Goal: Task Accomplishment & Management: Use online tool/utility

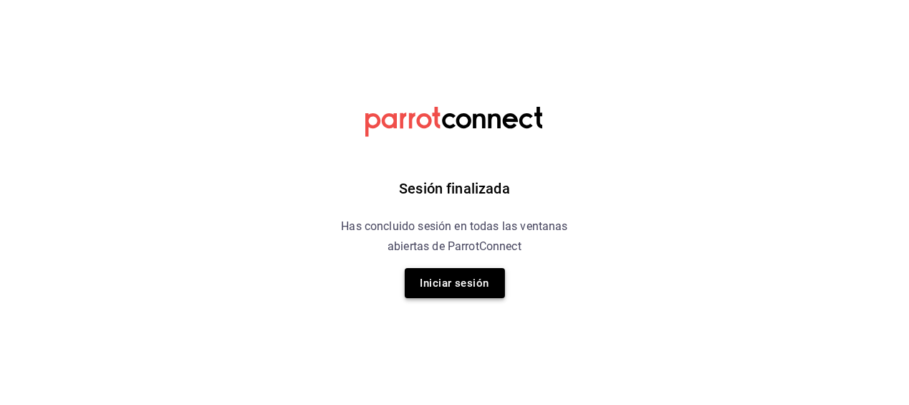
click at [457, 275] on button "Iniciar sesión" at bounding box center [455, 283] width 100 height 30
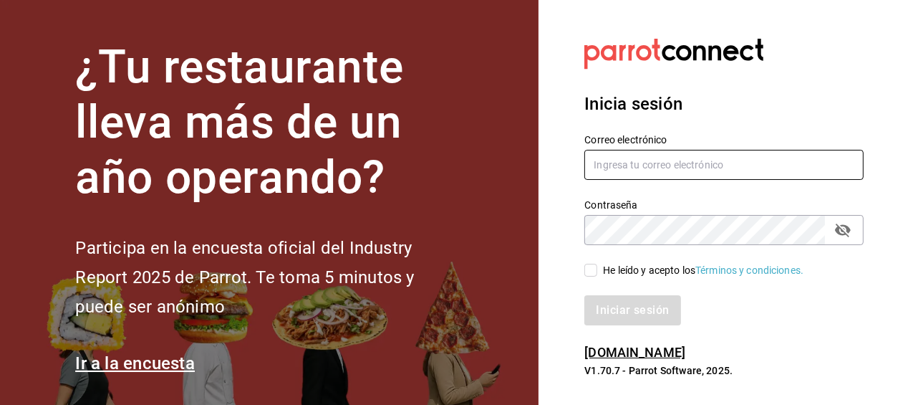
type input "alejandro_hdz73@hotmail.com"
click at [588, 268] on input "He leído y acepto los Términos y condiciones." at bounding box center [590, 270] width 13 height 13
checkbox input "true"
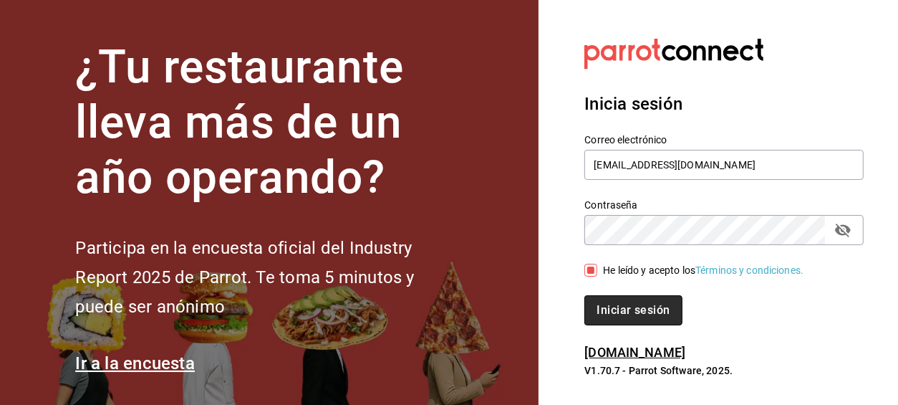
click at [603, 309] on button "Iniciar sesión" at bounding box center [632, 310] width 97 height 30
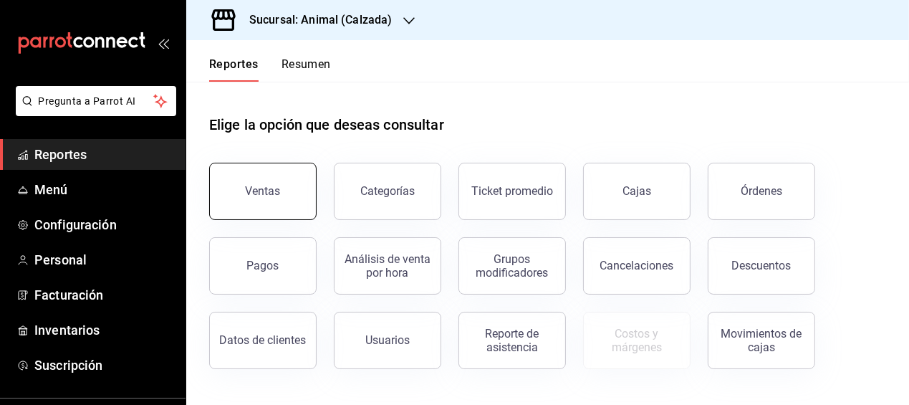
click at [308, 196] on button "Ventas" at bounding box center [262, 191] width 107 height 57
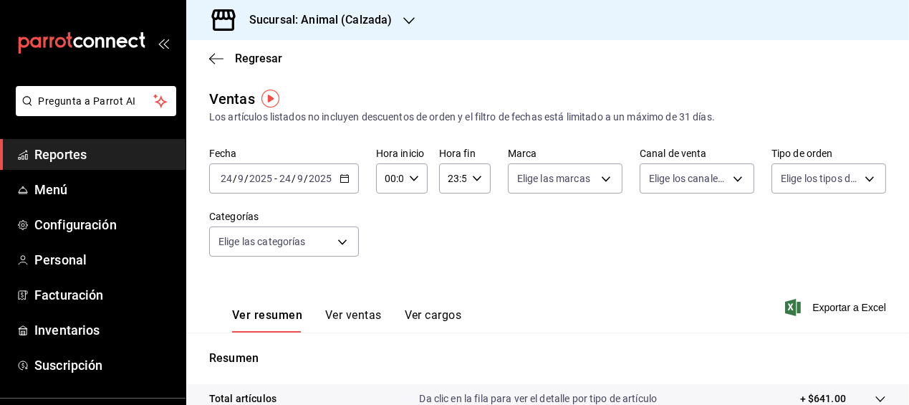
click at [343, 178] on icon "button" at bounding box center [344, 178] width 10 height 10
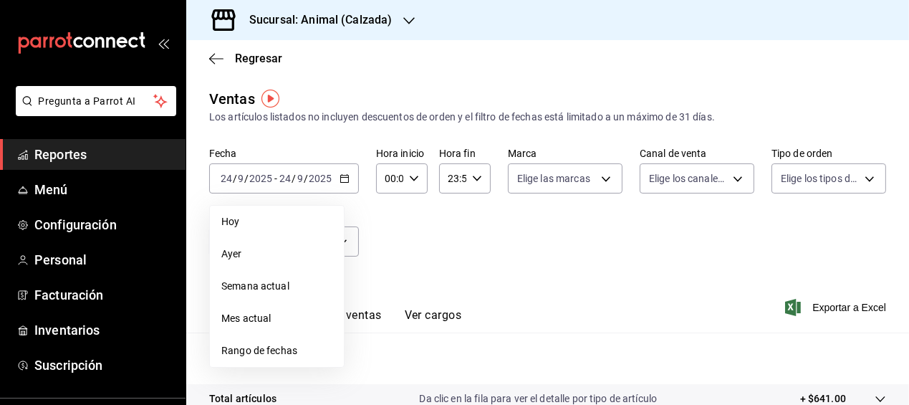
click at [273, 344] on span "Rango de fechas" at bounding box center [276, 350] width 111 height 15
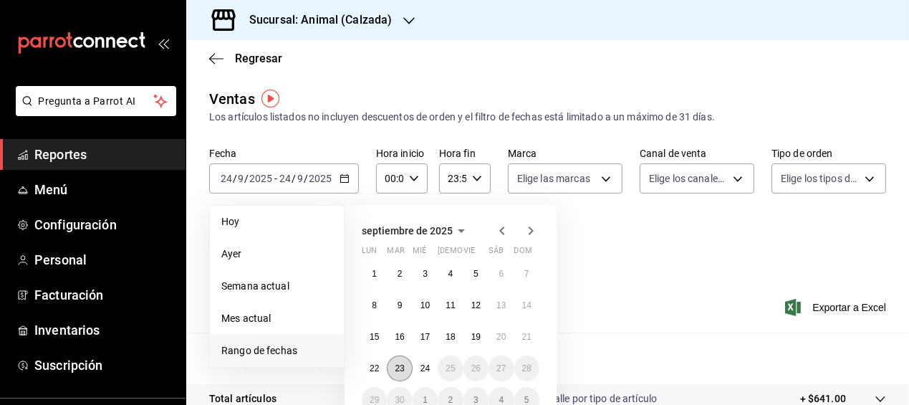
click at [398, 360] on button "23" at bounding box center [399, 368] width 25 height 26
click at [426, 370] on abbr "24" at bounding box center [424, 368] width 9 height 10
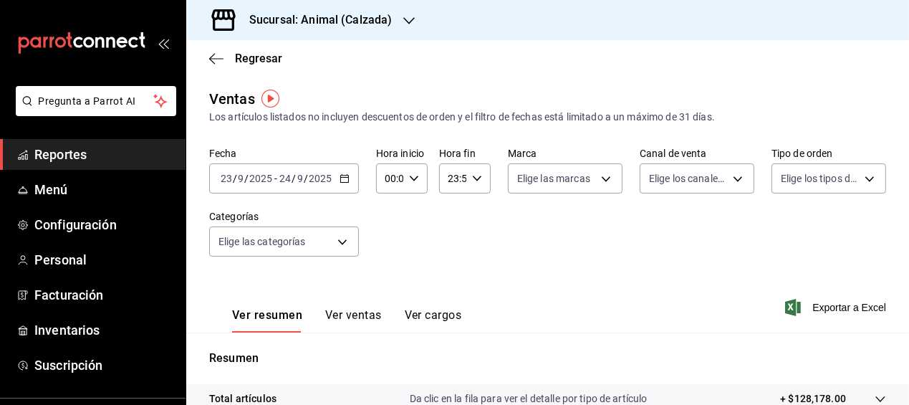
click at [413, 178] on \(Stroke\) "button" at bounding box center [414, 177] width 9 height 5
click at [388, 276] on span "05" at bounding box center [387, 274] width 2 height 11
type input "05:00"
click at [413, 216] on span "00" at bounding box center [412, 214] width 2 height 11
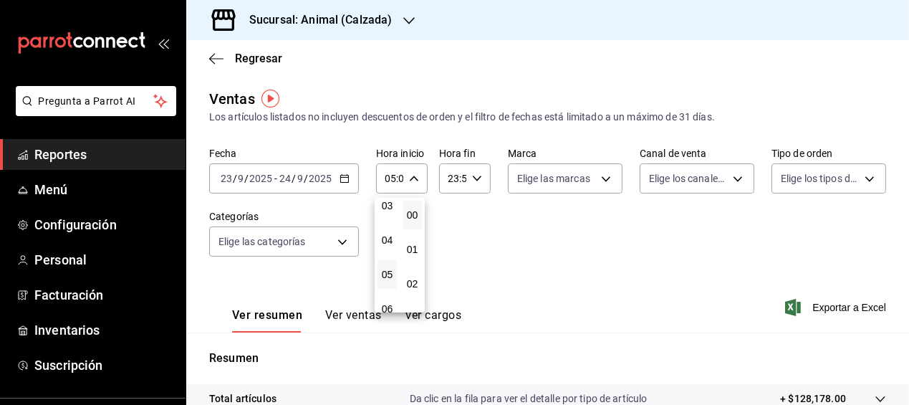
click at [472, 176] on div at bounding box center [454, 202] width 909 height 405
click at [472, 176] on icon "button" at bounding box center [477, 178] width 10 height 10
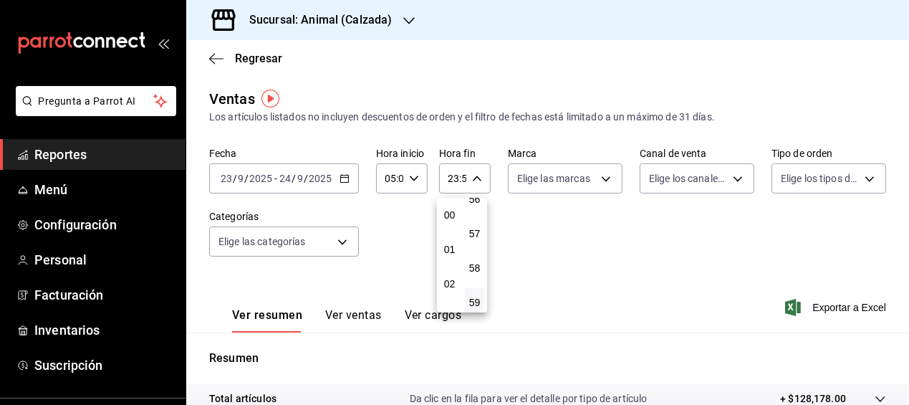
scroll to position [151, 0]
click at [449, 231] on span "05" at bounding box center [449, 235] width 2 height 11
click at [473, 213] on span "00" at bounding box center [474, 214] width 2 height 11
type input "05:00"
click at [638, 279] on div at bounding box center [454, 202] width 909 height 405
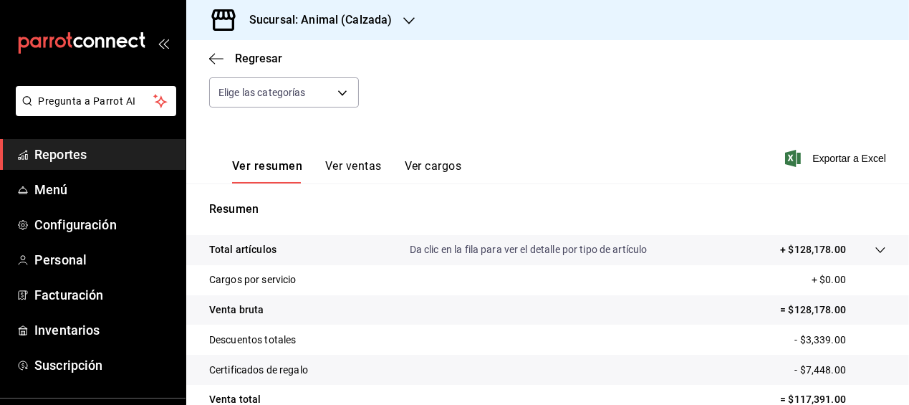
scroll to position [129, 0]
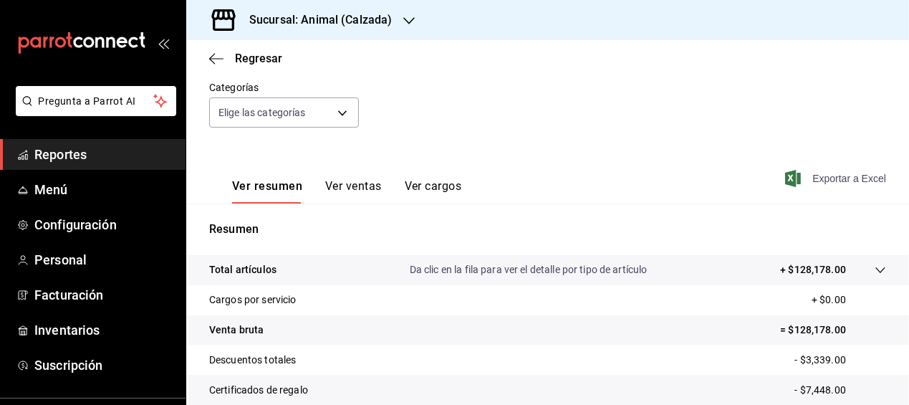
click at [817, 177] on span "Exportar a Excel" at bounding box center [837, 178] width 98 height 17
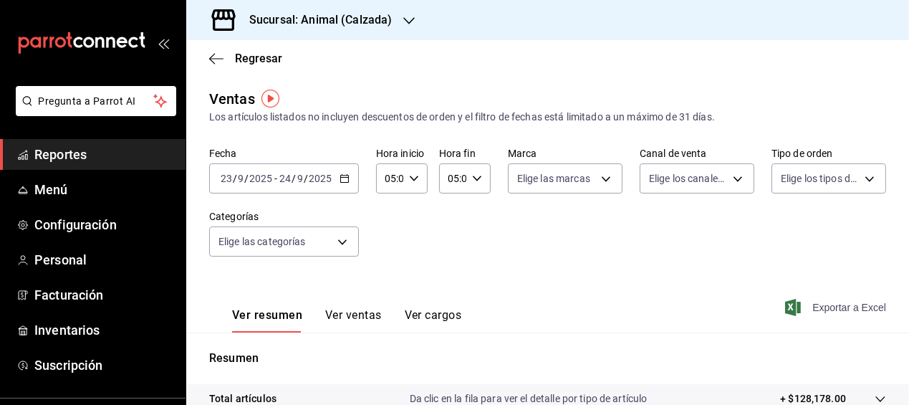
click at [812, 304] on span "Exportar a Excel" at bounding box center [837, 307] width 98 height 17
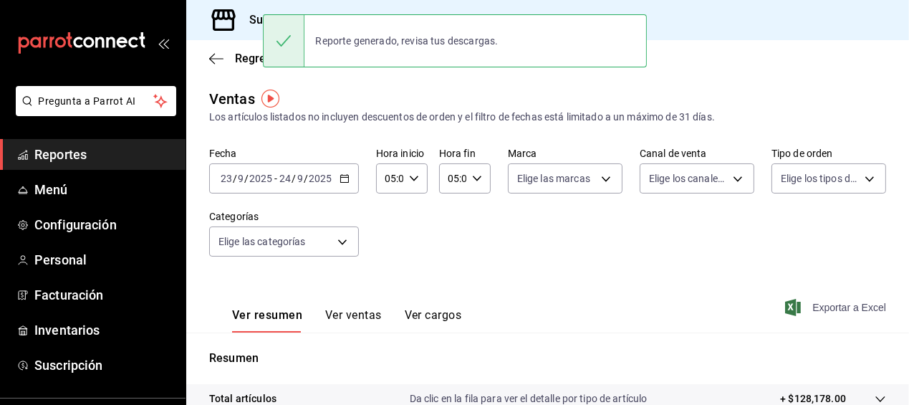
click at [812, 304] on span "Exportar a Excel" at bounding box center [837, 307] width 98 height 17
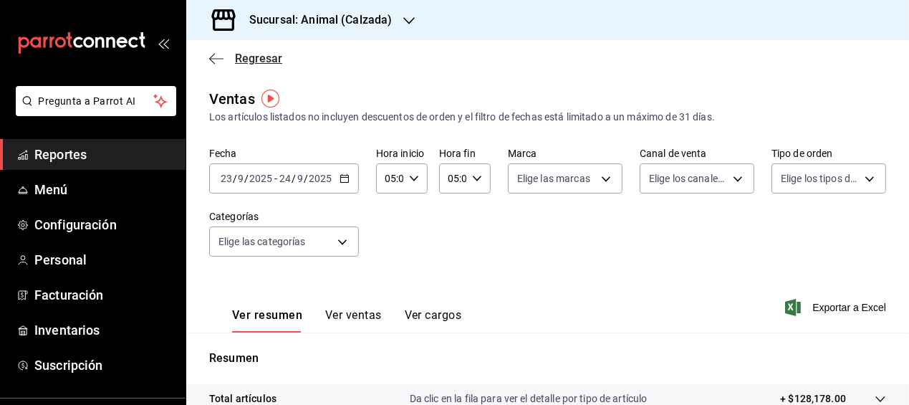
click at [263, 58] on span "Regresar" at bounding box center [258, 59] width 47 height 14
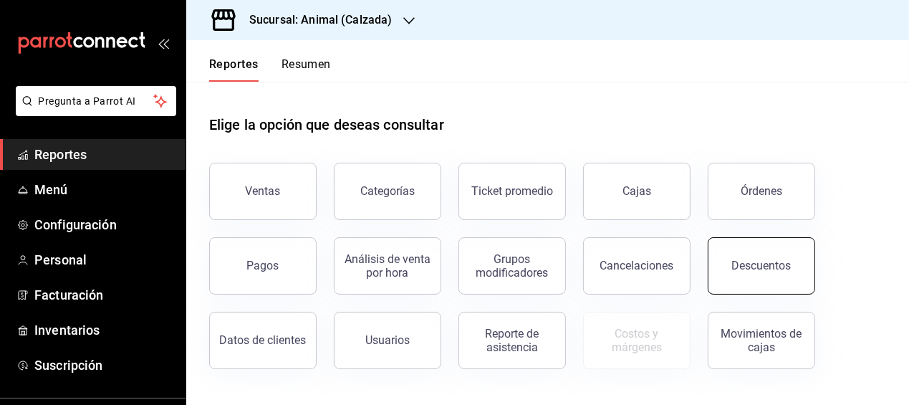
click at [768, 273] on button "Descuentos" at bounding box center [761, 265] width 107 height 57
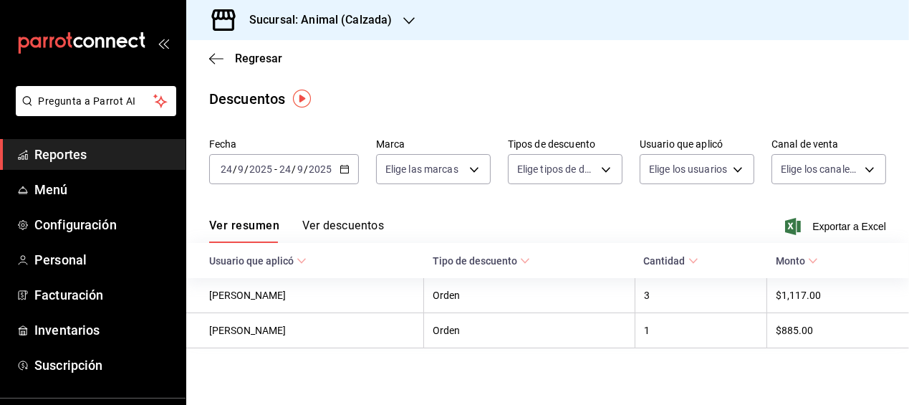
click at [340, 170] on icon "button" at bounding box center [344, 169] width 10 height 10
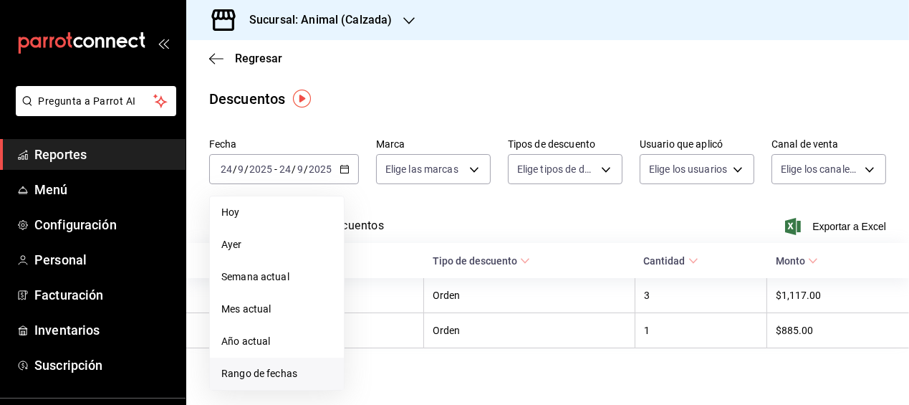
click at [247, 372] on span "Rango de fechas" at bounding box center [276, 373] width 111 height 15
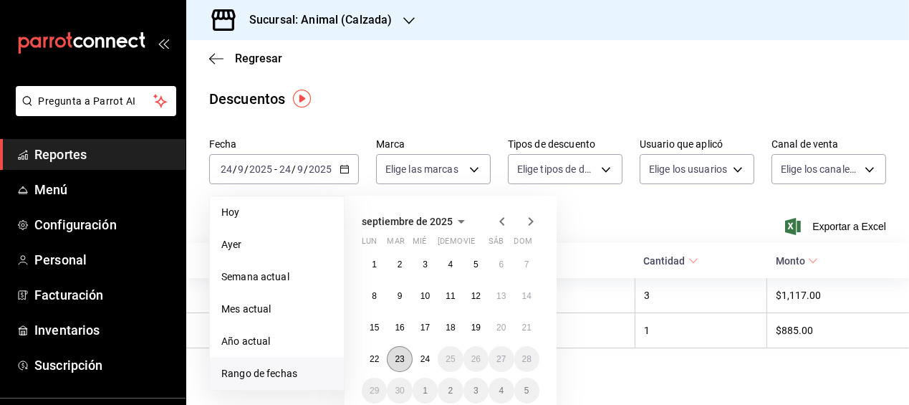
click at [406, 363] on button "23" at bounding box center [399, 359] width 25 height 26
click at [420, 363] on abbr "24" at bounding box center [424, 359] width 9 height 10
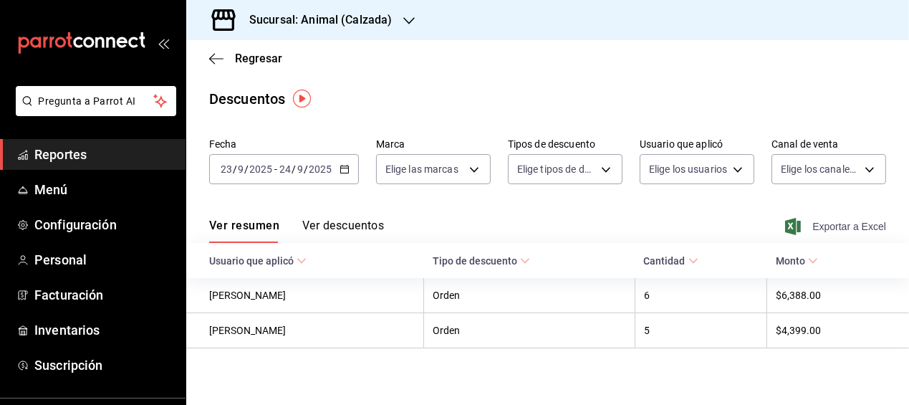
click at [808, 226] on span "Exportar a Excel" at bounding box center [837, 226] width 98 height 17
click at [491, 89] on div "Descuentos" at bounding box center [547, 98] width 723 height 21
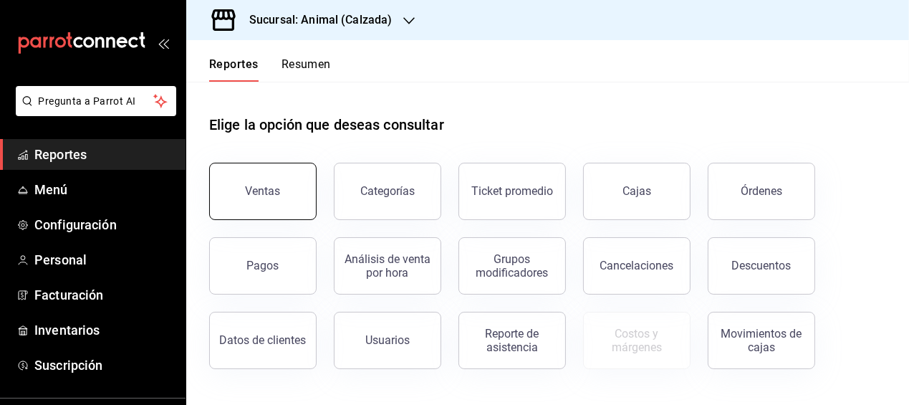
click at [272, 216] on button "Ventas" at bounding box center [262, 191] width 107 height 57
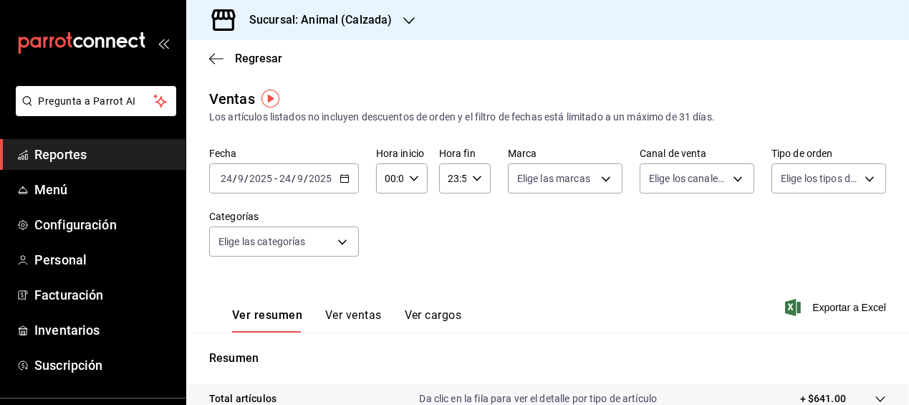
click at [345, 175] on \(Stroke\) "button" at bounding box center [344, 179] width 9 height 8
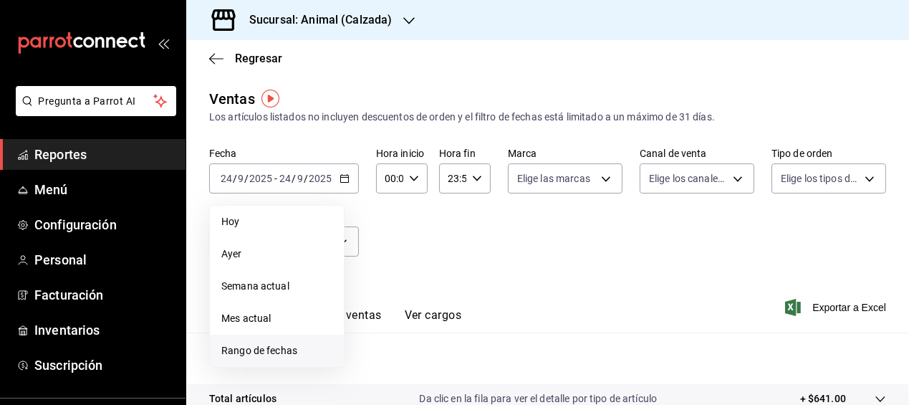
click at [273, 350] on span "Rango de fechas" at bounding box center [276, 350] width 111 height 15
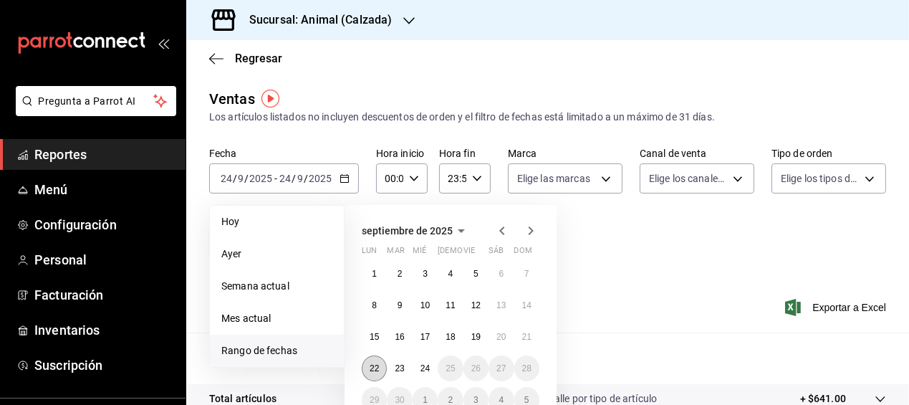
click at [379, 362] on button "22" at bounding box center [374, 368] width 25 height 26
click at [424, 363] on abbr "24" at bounding box center [424, 368] width 9 height 10
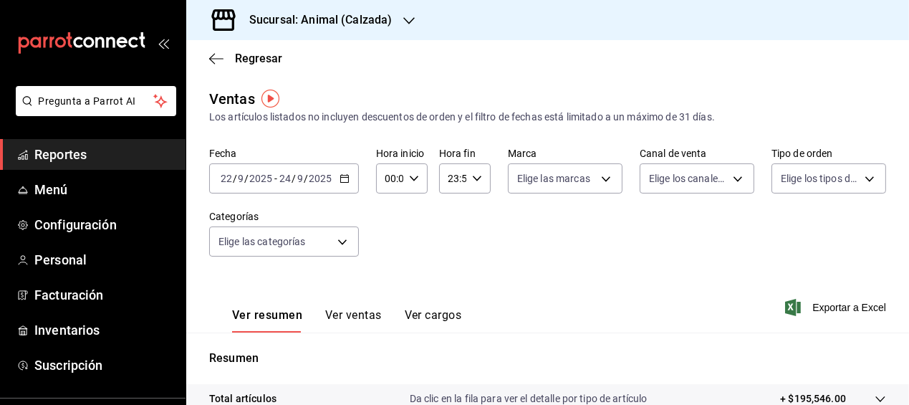
click at [412, 173] on icon "button" at bounding box center [414, 178] width 10 height 10
click at [387, 264] on span "05" at bounding box center [387, 263] width 2 height 11
type input "05:00"
click at [413, 209] on span "00" at bounding box center [412, 214] width 2 height 11
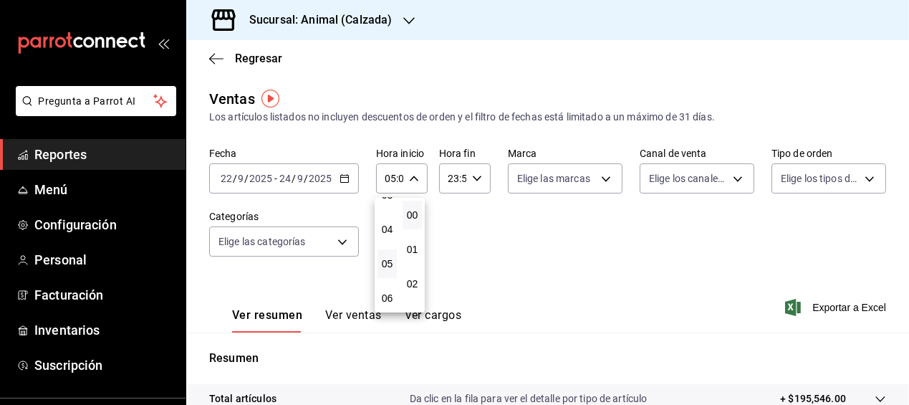
click at [473, 177] on div at bounding box center [454, 202] width 909 height 405
click at [473, 177] on icon "button" at bounding box center [477, 178] width 10 height 10
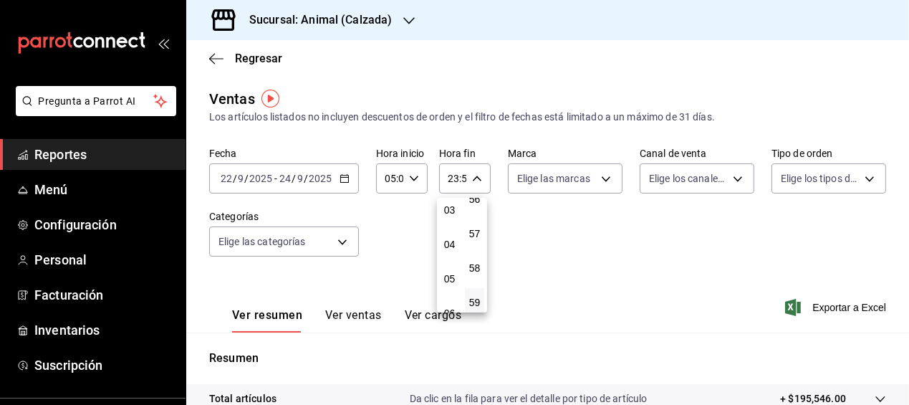
scroll to position [110, 0]
click at [450, 271] on span "05" at bounding box center [449, 276] width 2 height 11
click at [473, 207] on button "00" at bounding box center [474, 215] width 19 height 29
type input "05:00"
click at [783, 228] on div at bounding box center [454, 202] width 909 height 405
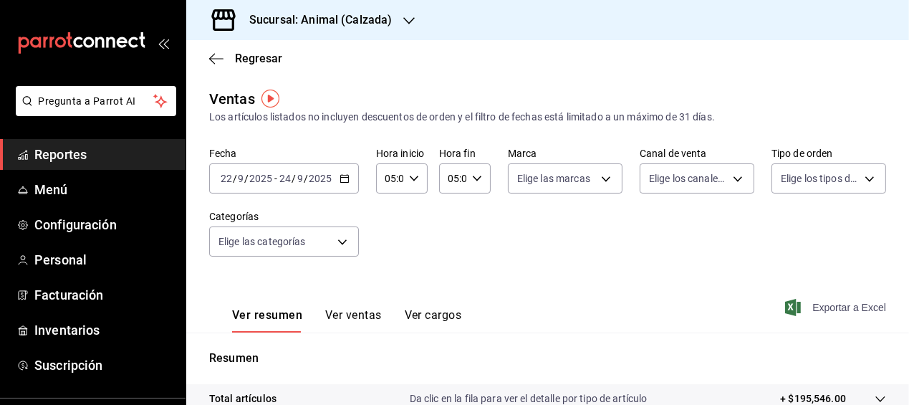
click at [831, 307] on span "Exportar a Excel" at bounding box center [837, 307] width 98 height 17
drag, startPoint x: 831, startPoint y: 307, endPoint x: 763, endPoint y: 183, distance: 141.7
click at [763, 183] on div "Ventas Los artículos listados no incluyen descuentos de orden y el filtro de fe…" at bounding box center [547, 375] width 723 height 575
click at [822, 307] on span "Exportar a Excel" at bounding box center [837, 307] width 98 height 17
click at [478, 243] on div "Fecha [DATE] [DATE] - [DATE] [DATE] Hora inicio 05:00 Hora inicio Hora fin 05:0…" at bounding box center [547, 211] width 677 height 126
